Goal: Information Seeking & Learning: Learn about a topic

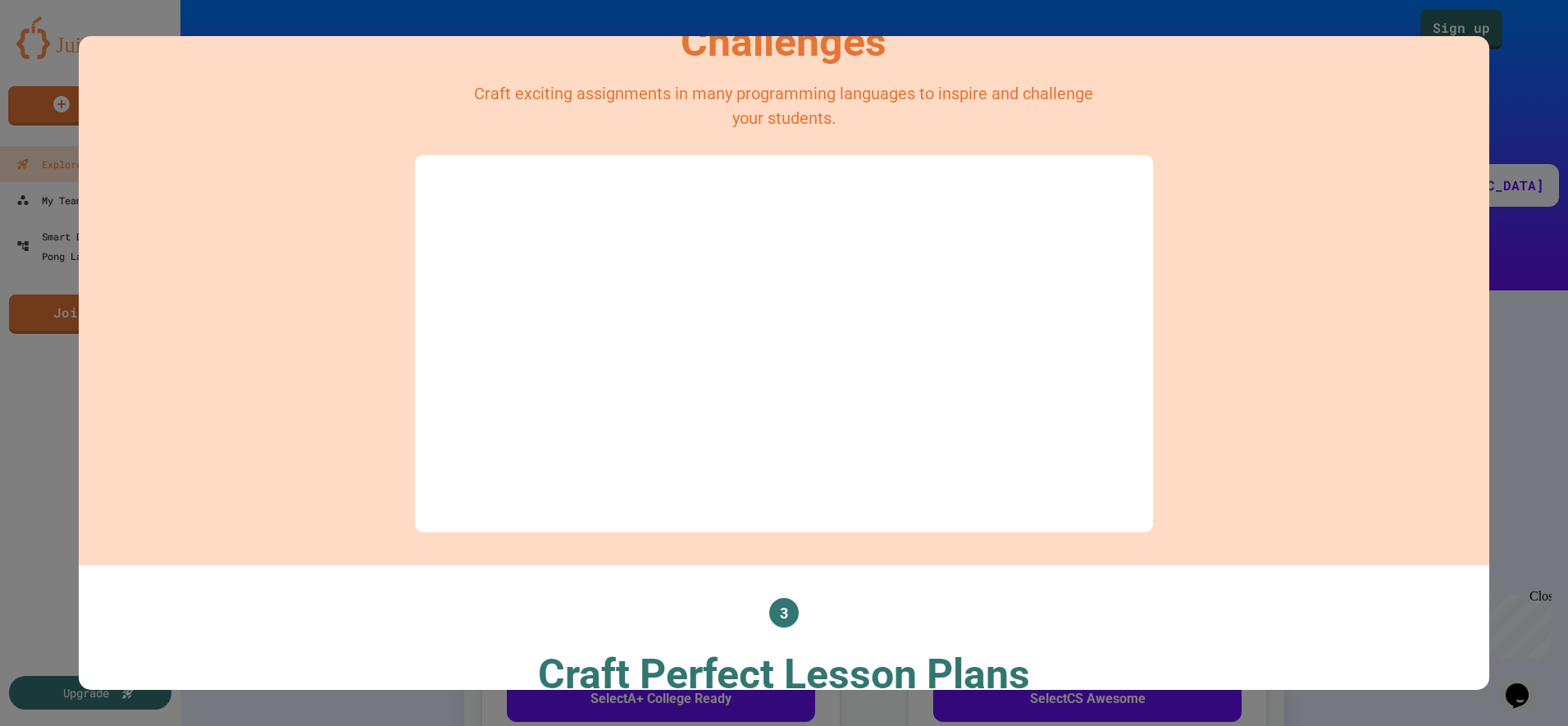
scroll to position [820, 0]
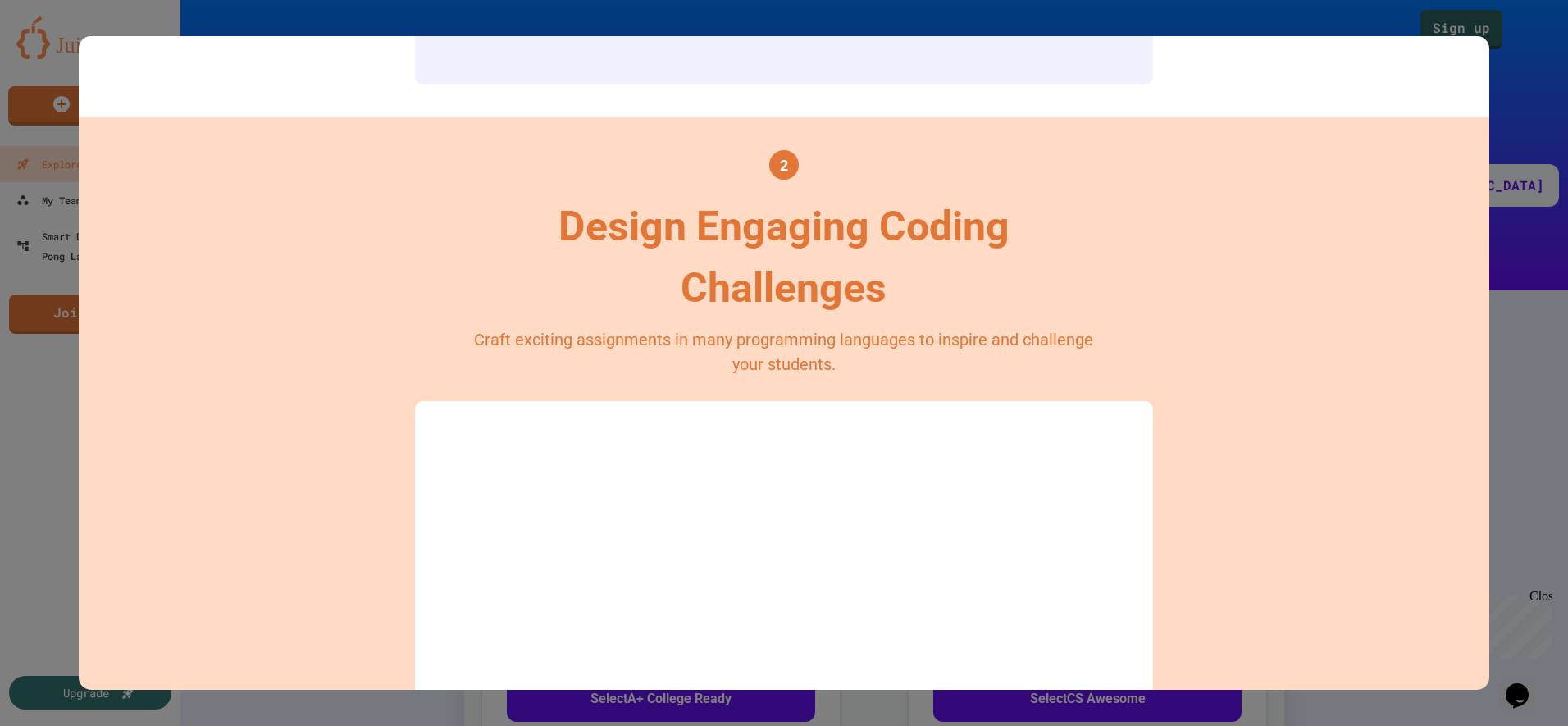
click at [1469, 15] on div at bounding box center [784, 363] width 1568 height 726
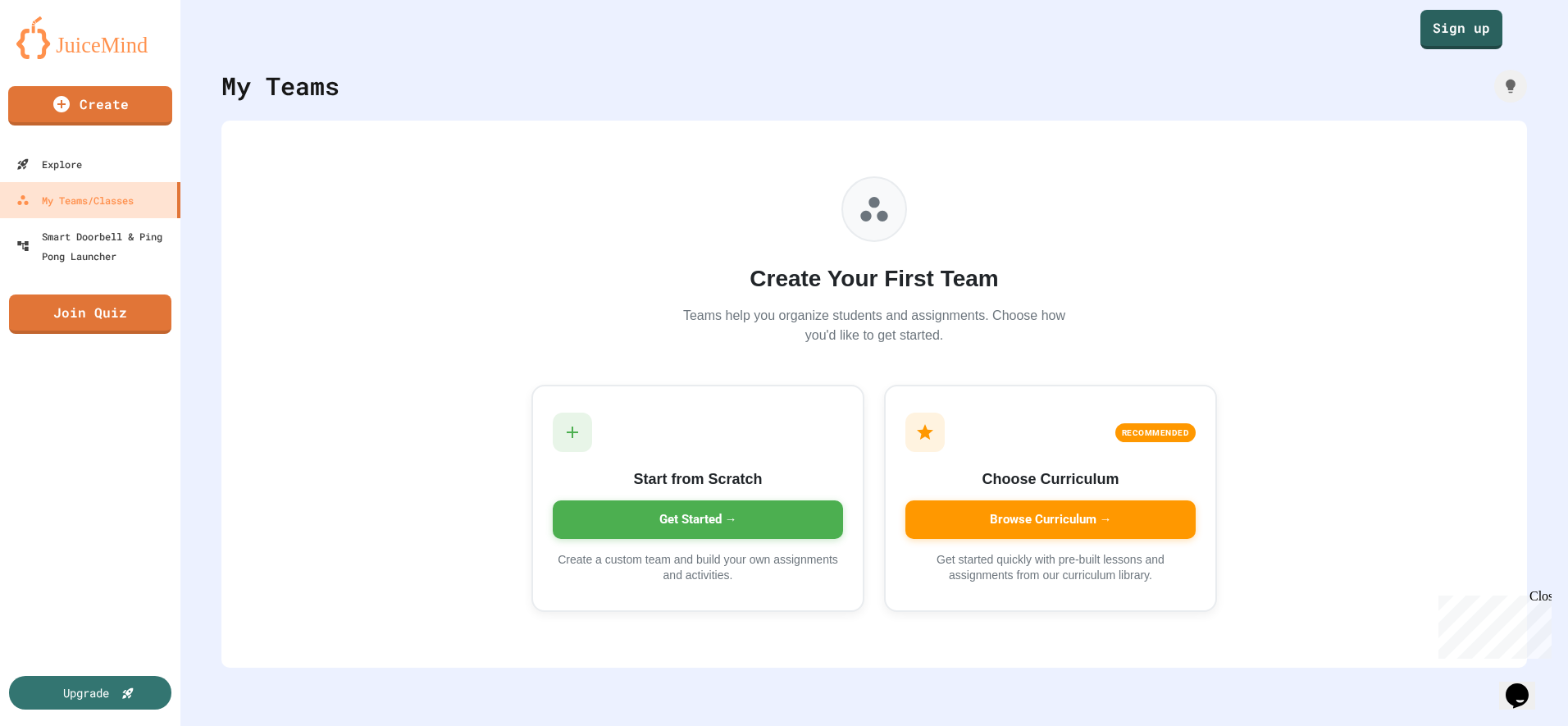
drag, startPoint x: 963, startPoint y: 178, endPoint x: 219, endPoint y: 178, distance: 744.0
click at [218, 178] on div "My Teams Create Your First Team Teams help you organize students and assignment…" at bounding box center [874, 363] width 1387 height 726
click at [101, 108] on link "Create" at bounding box center [90, 102] width 154 height 41
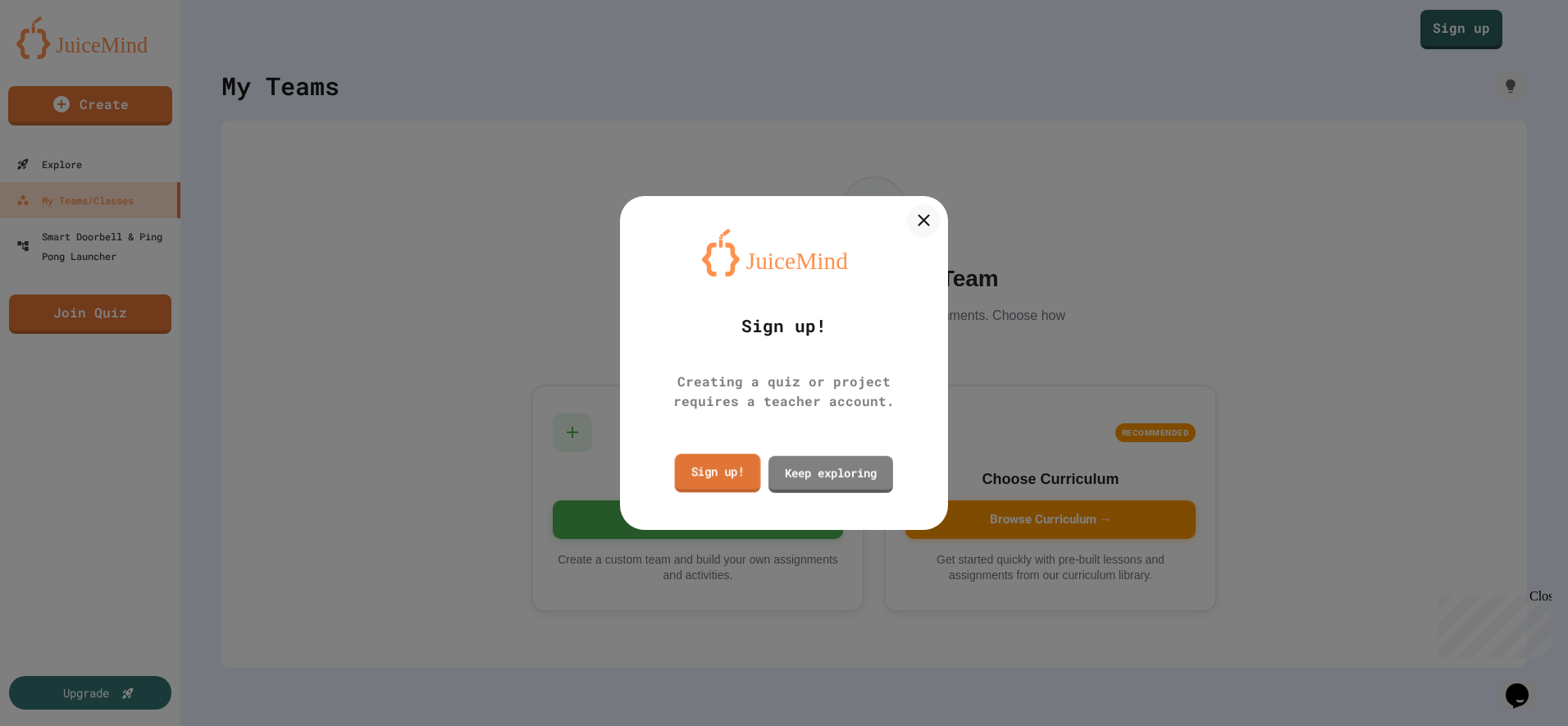
click at [717, 474] on link "Sign up!" at bounding box center [718, 472] width 86 height 39
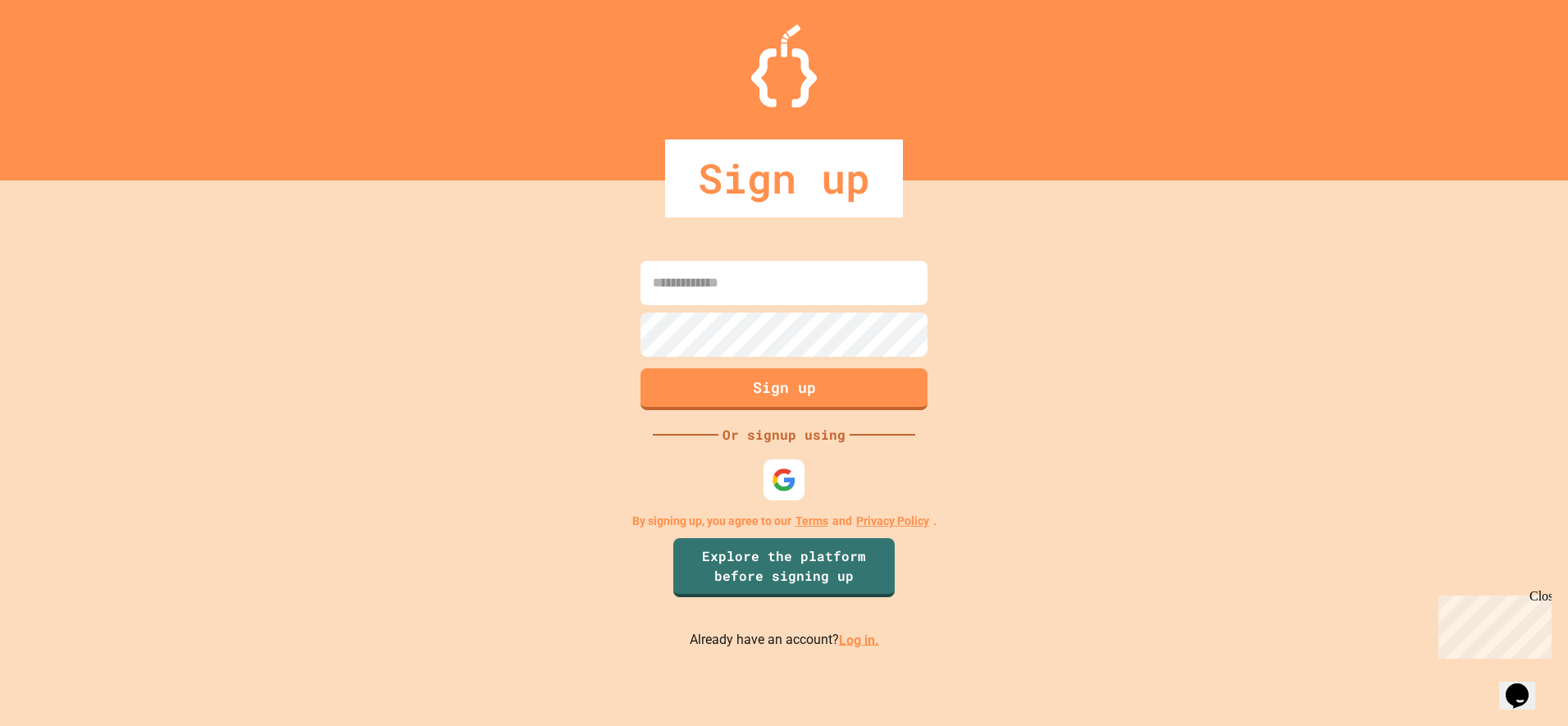
type input "**********"
click at [859, 645] on link "Log in." at bounding box center [859, 639] width 40 height 15
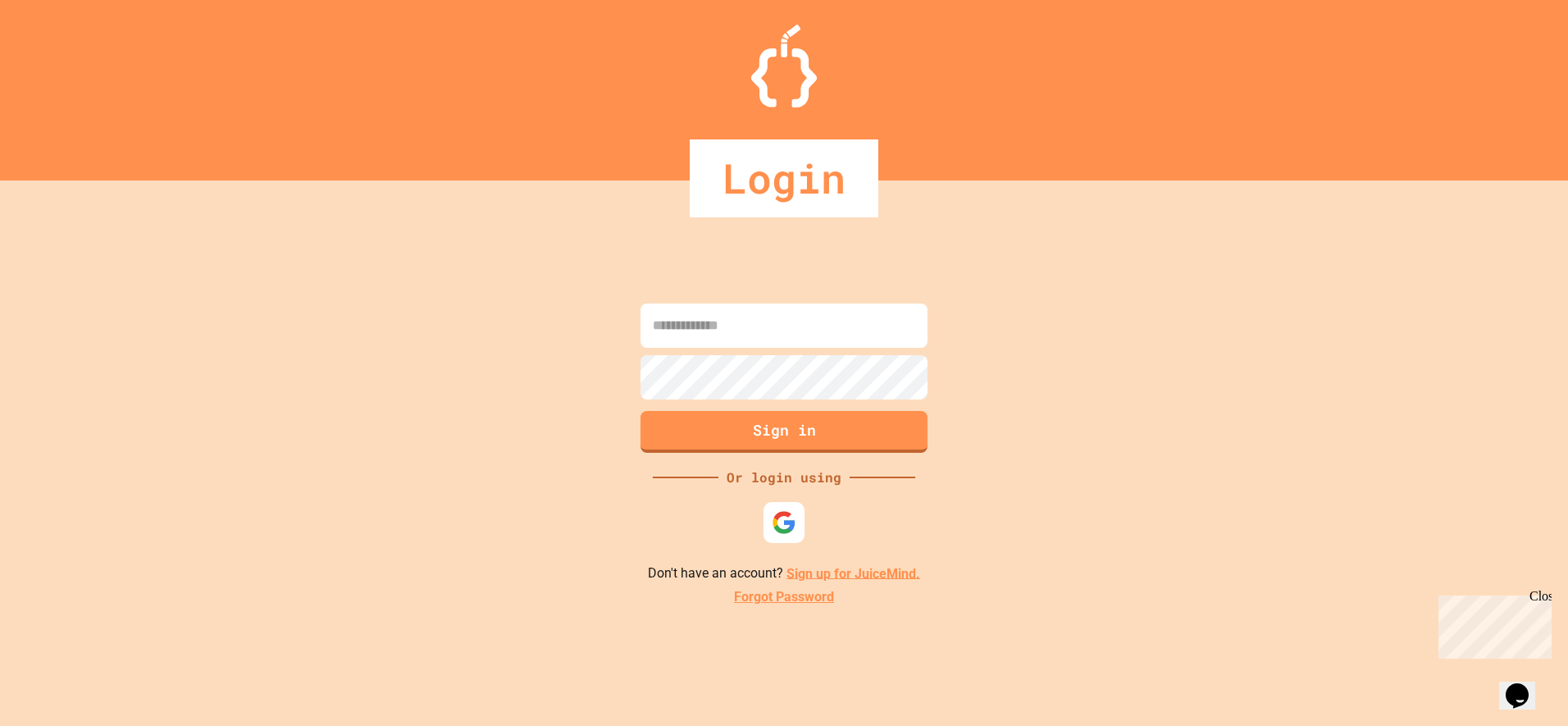
type input "**********"
click at [798, 440] on button "Sign in" at bounding box center [784, 429] width 293 height 43
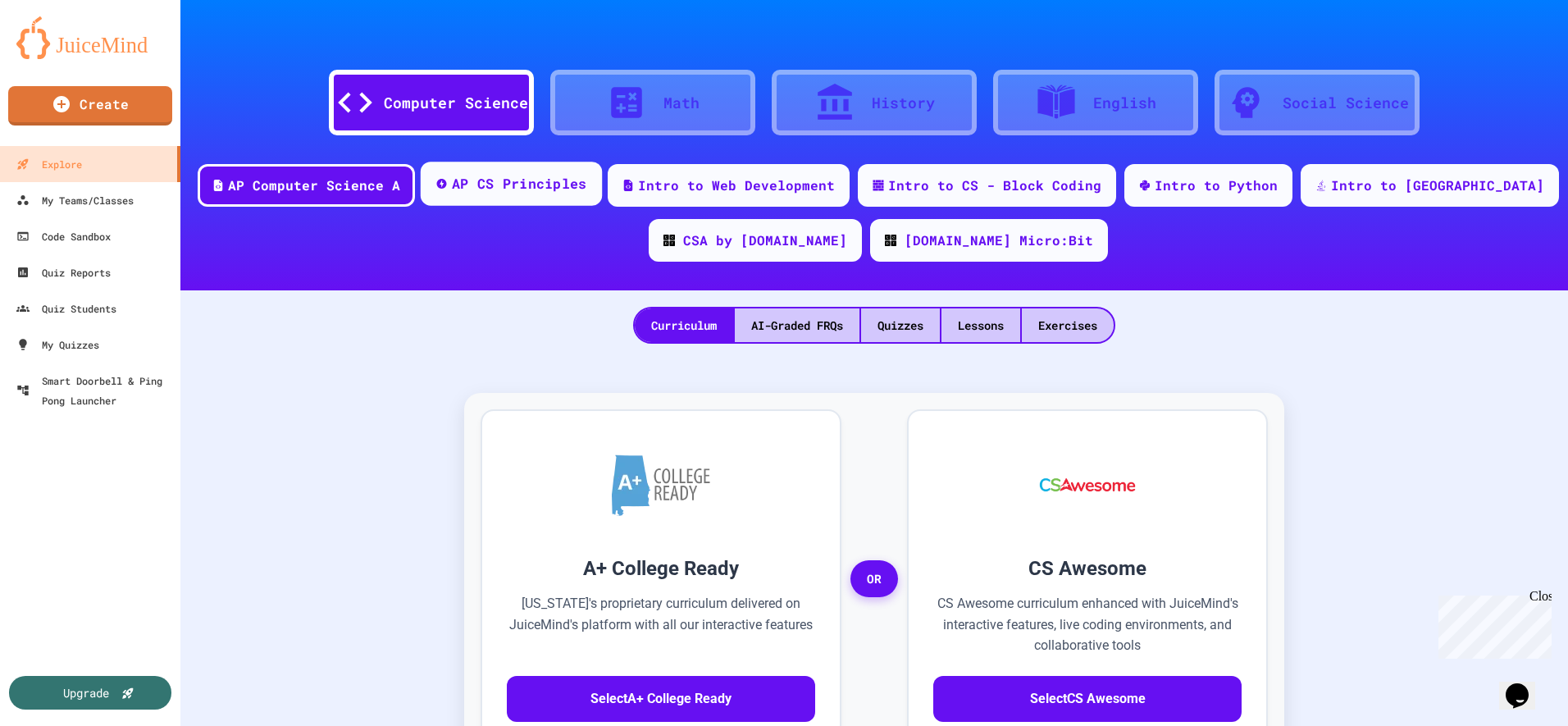
click at [566, 184] on div "AP CS Principles" at bounding box center [519, 185] width 135 height 21
